Goal: Check status

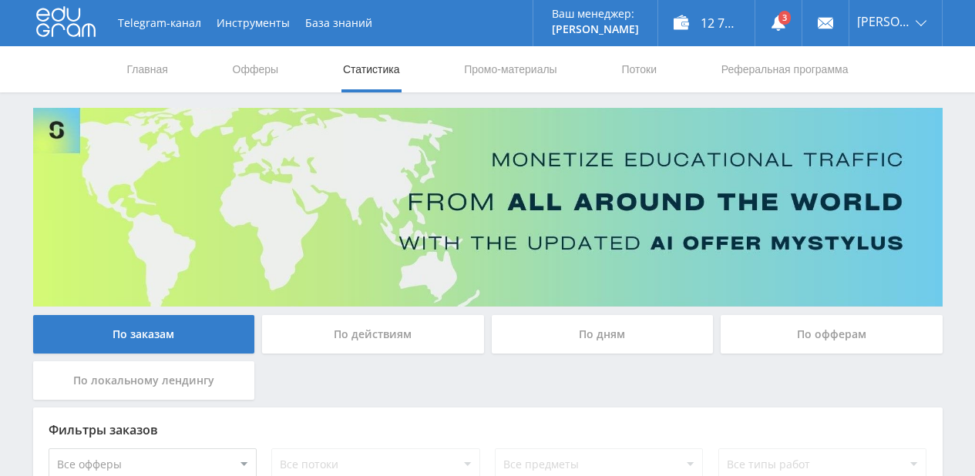
click at [589, 335] on div "По дням" at bounding box center [602, 334] width 222 height 39
click at [0, 0] on input "По дням" at bounding box center [0, 0] width 0 height 0
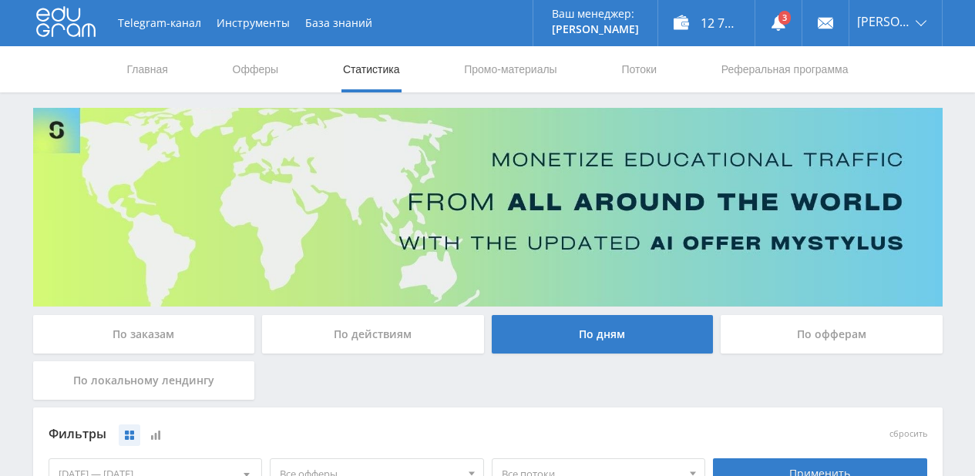
click at [210, 337] on div "По заказам" at bounding box center [144, 334] width 222 height 39
click at [0, 0] on input "По заказам" at bounding box center [0, 0] width 0 height 0
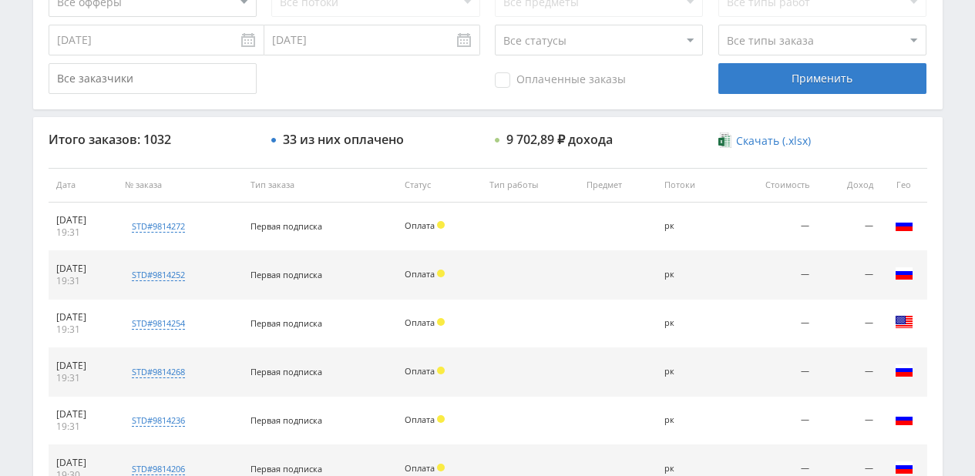
scroll to position [231, 0]
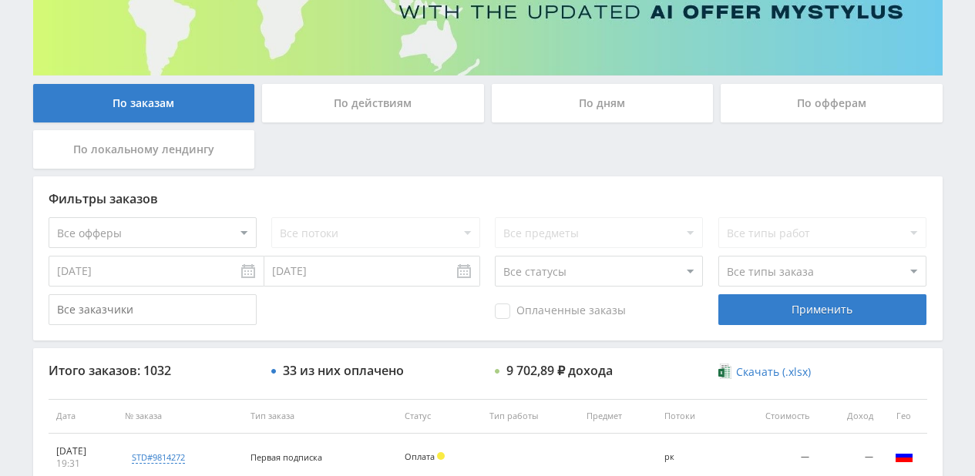
click at [367, 112] on div "По действиям" at bounding box center [373, 103] width 222 height 39
click at [0, 0] on input "По действиям" at bounding box center [0, 0] width 0 height 0
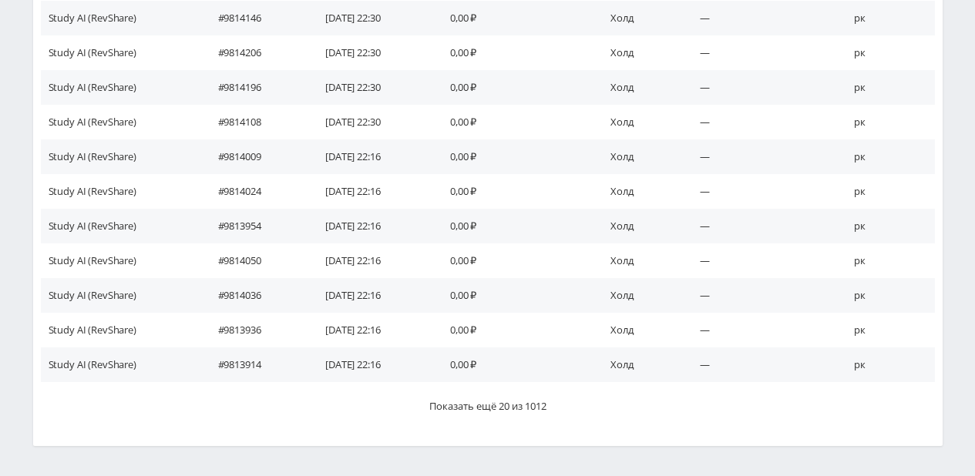
scroll to position [990, 0]
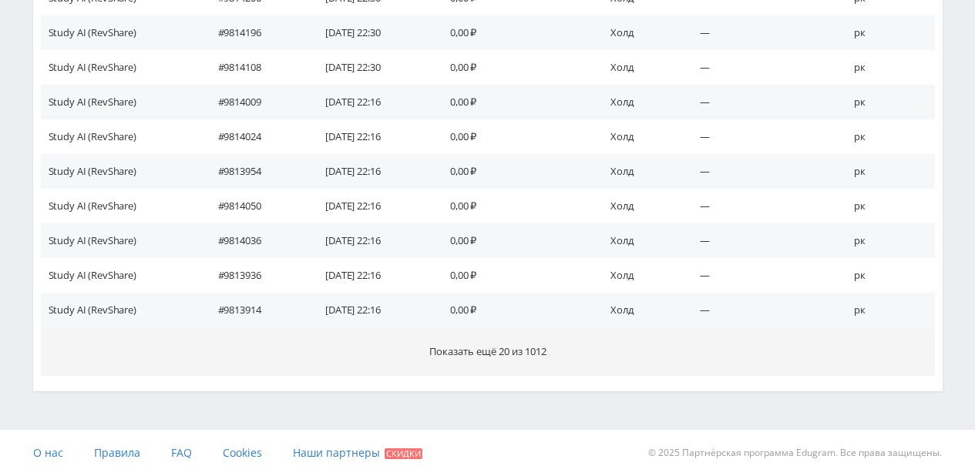
click at [508, 354] on span "Показать ещё 20 из 1012" at bounding box center [487, 351] width 117 height 14
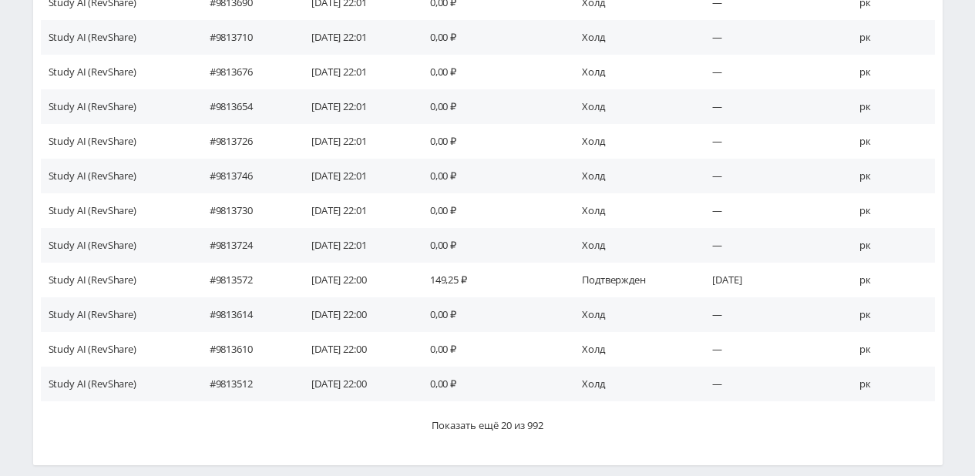
scroll to position [1613, 0]
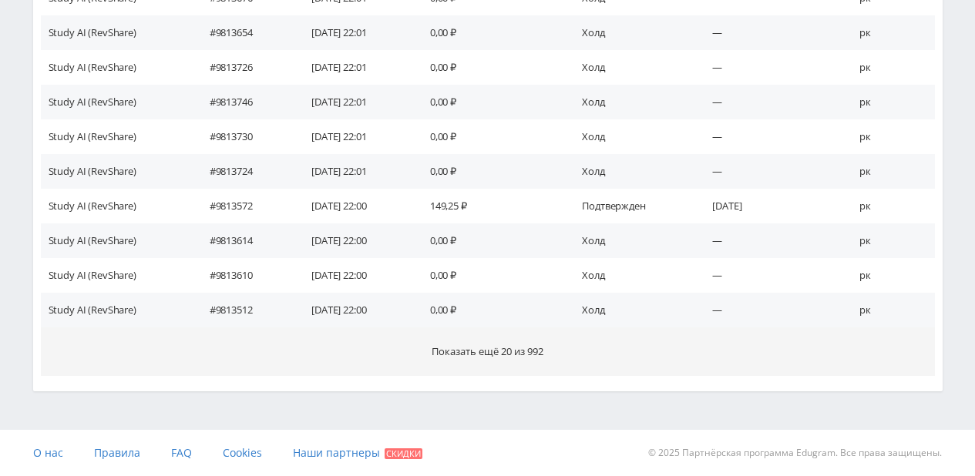
click at [483, 347] on span "Показать ещё 20 из 992" at bounding box center [487, 351] width 112 height 14
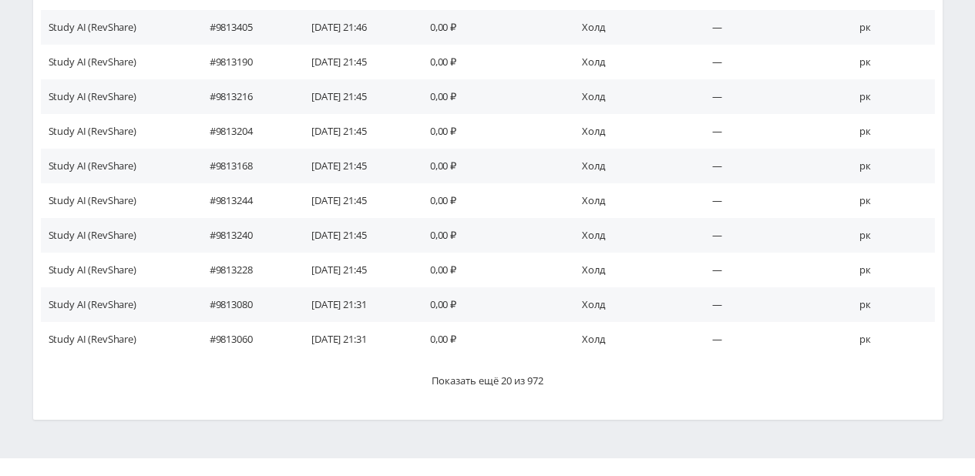
scroll to position [2202, 0]
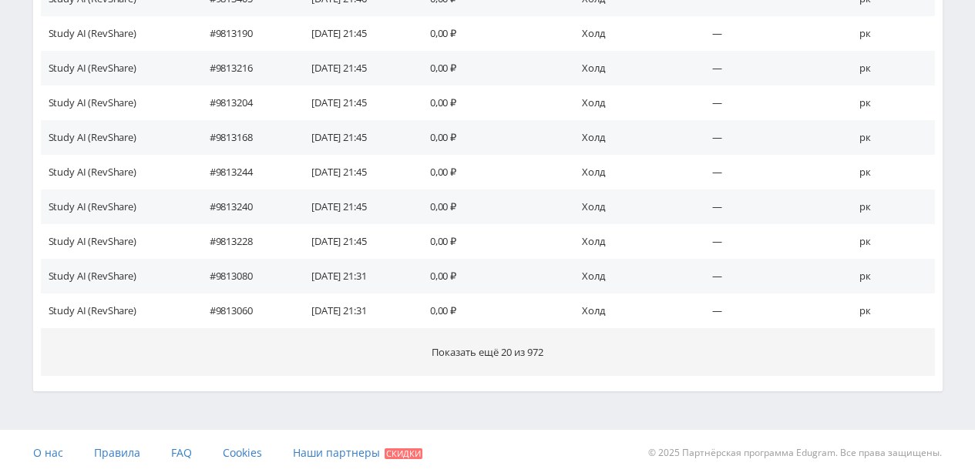
click at [486, 351] on span "Показать ещё 20 из 972" at bounding box center [487, 352] width 112 height 14
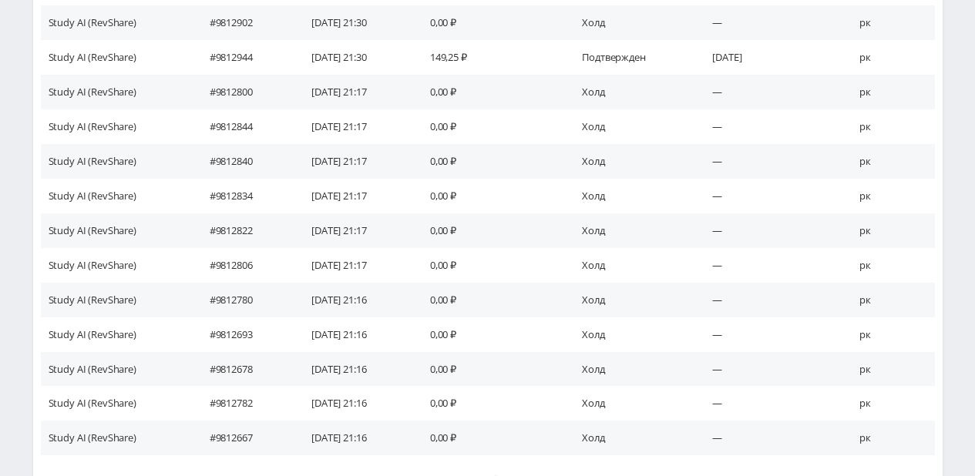
scroll to position [2860, 0]
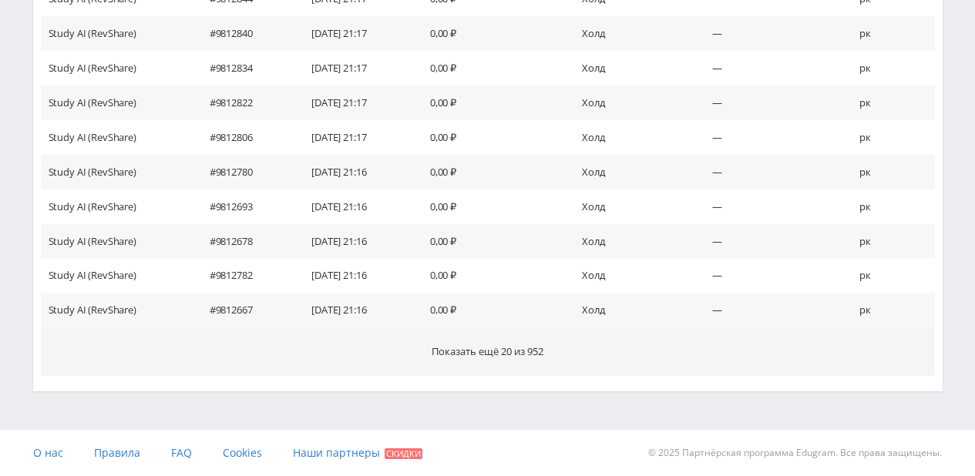
click at [493, 350] on span "Показать ещё 20 из 952" at bounding box center [487, 351] width 112 height 14
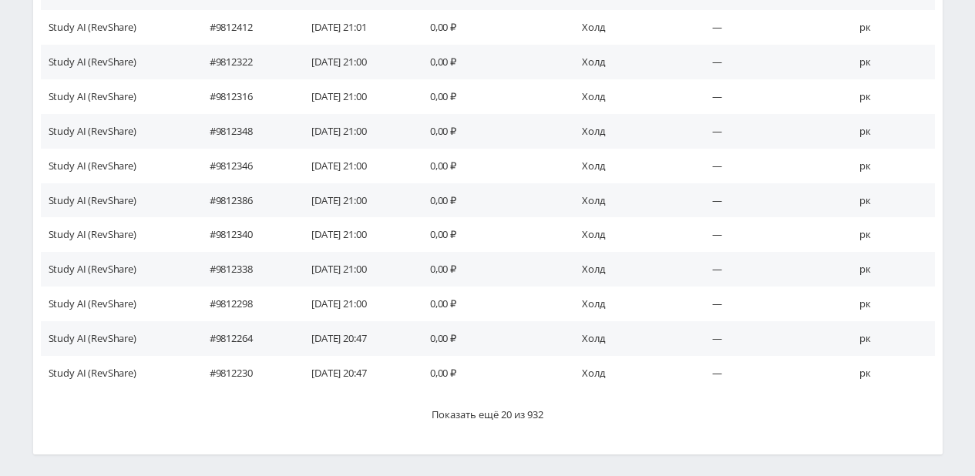
scroll to position [3518, 0]
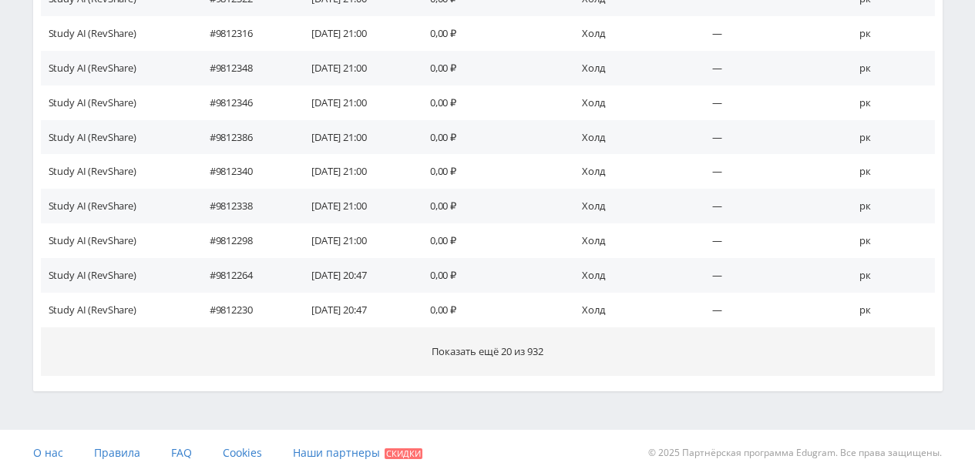
click at [487, 353] on span "Показать ещё 20 из 932" at bounding box center [487, 351] width 112 height 14
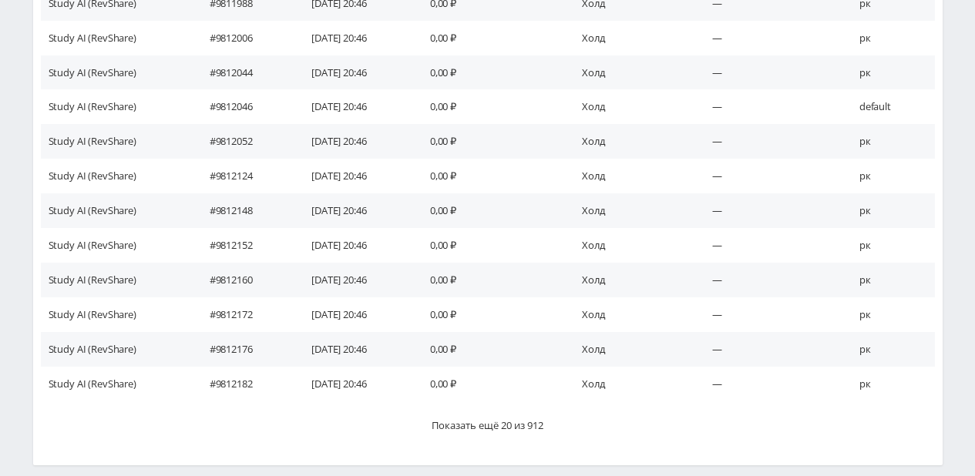
scroll to position [4209, 0]
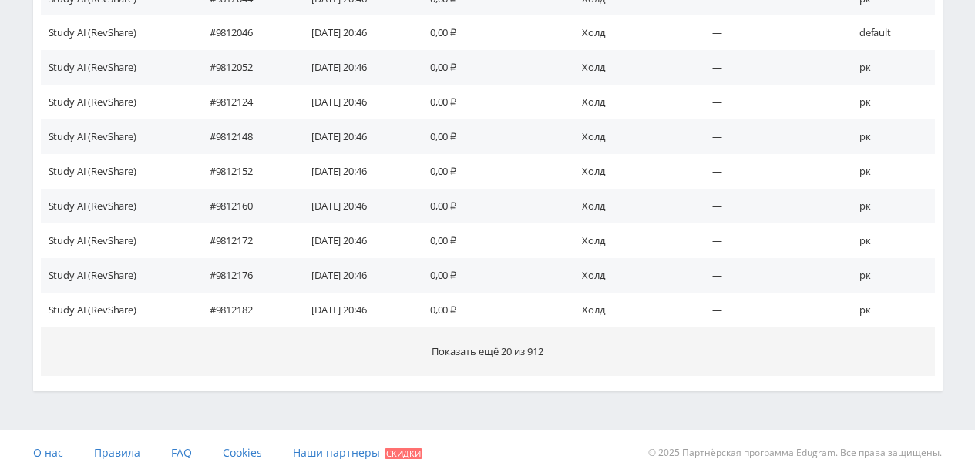
click at [488, 357] on span "Показать ещё 20 из 912" at bounding box center [487, 351] width 112 height 14
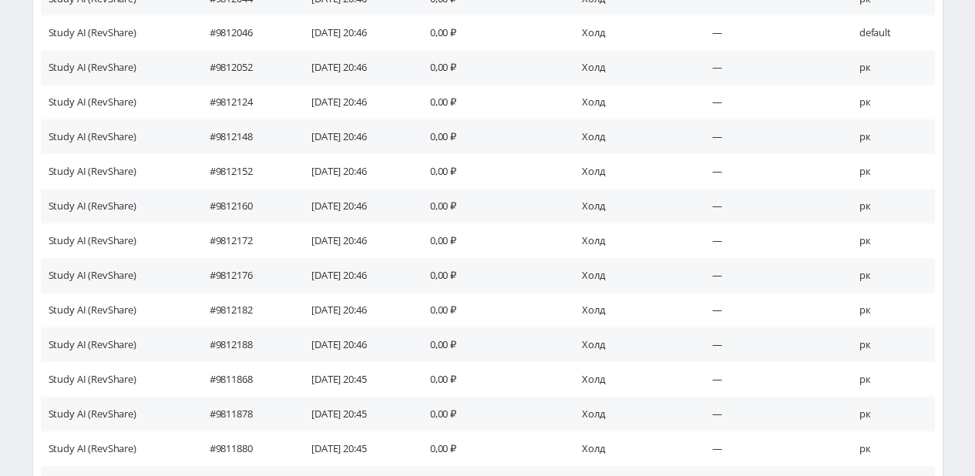
scroll to position [4729, 0]
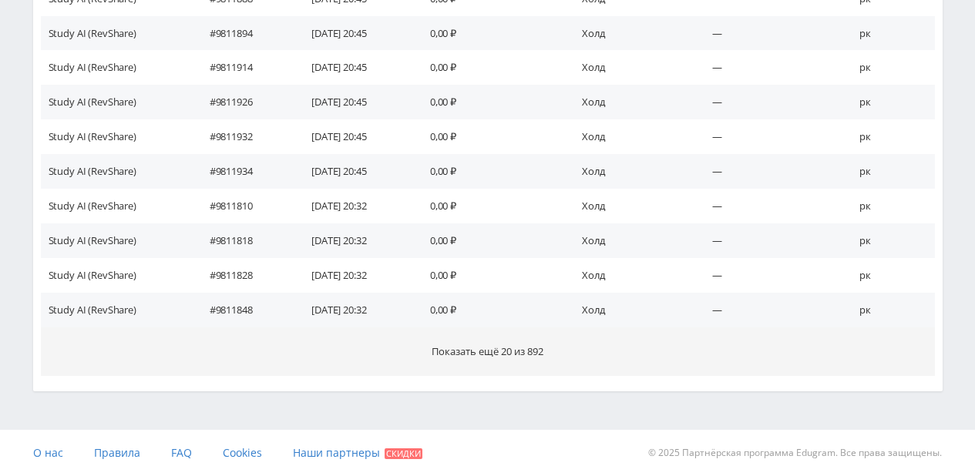
click at [503, 344] on span "Показать ещё 20 из 892" at bounding box center [487, 351] width 112 height 14
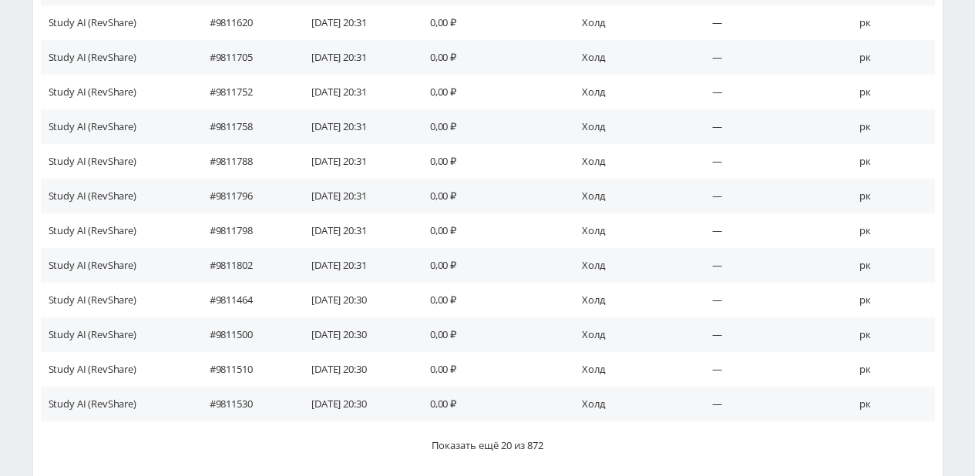
scroll to position [5422, 0]
